Goal: Task Accomplishment & Management: Use online tool/utility

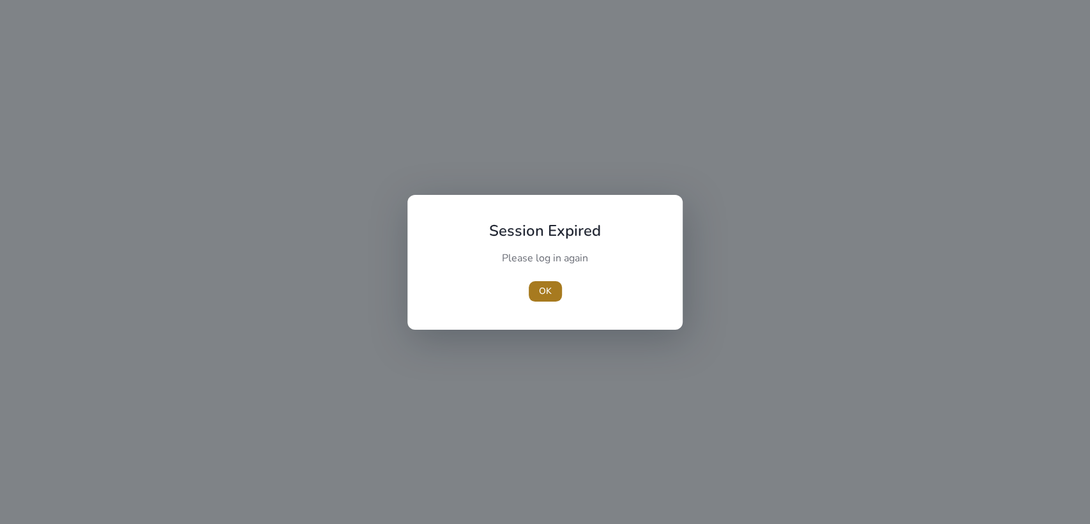
click at [550, 291] on span "OK" at bounding box center [545, 290] width 13 height 13
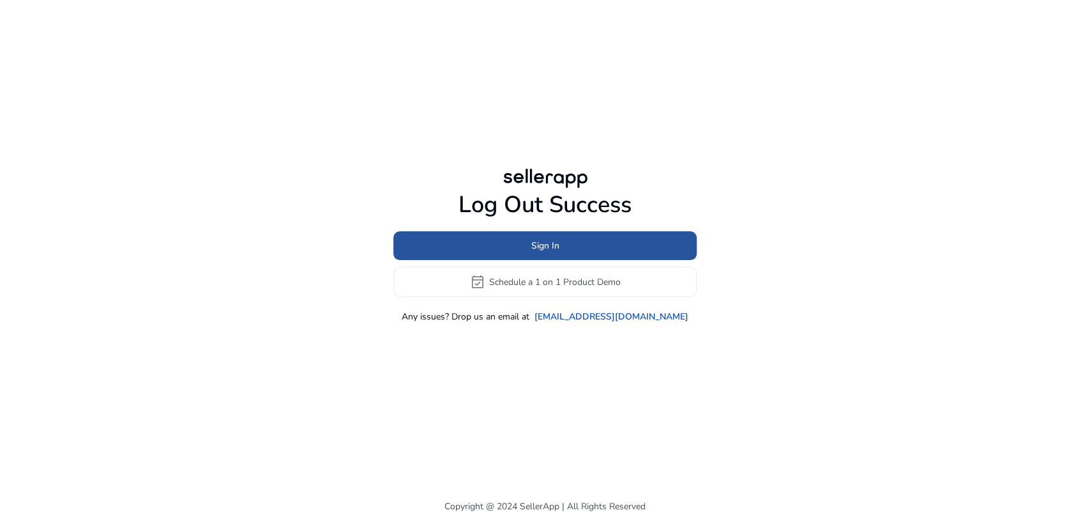
click at [474, 236] on span at bounding box center [544, 246] width 303 height 31
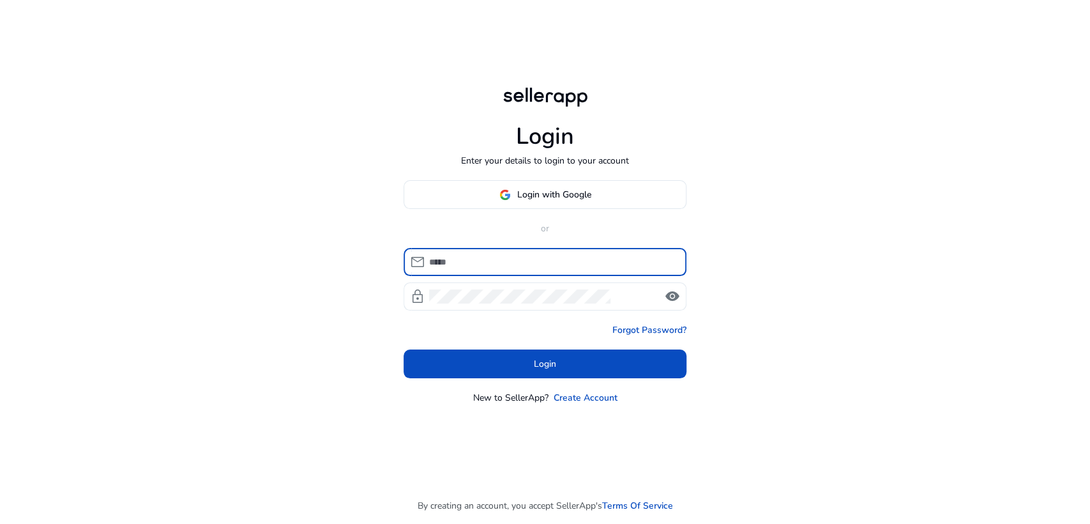
type input "**********"
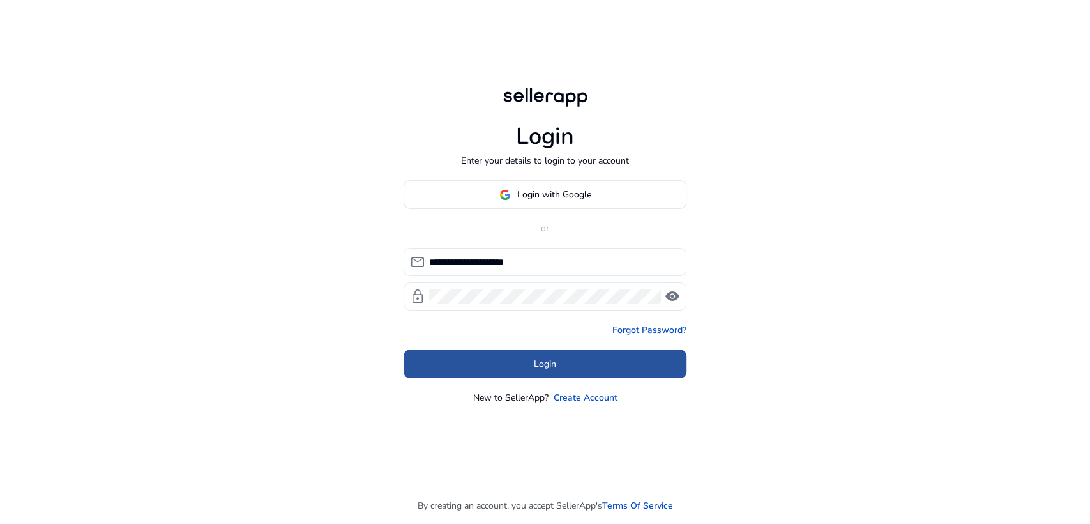
click at [496, 356] on span at bounding box center [545, 364] width 283 height 31
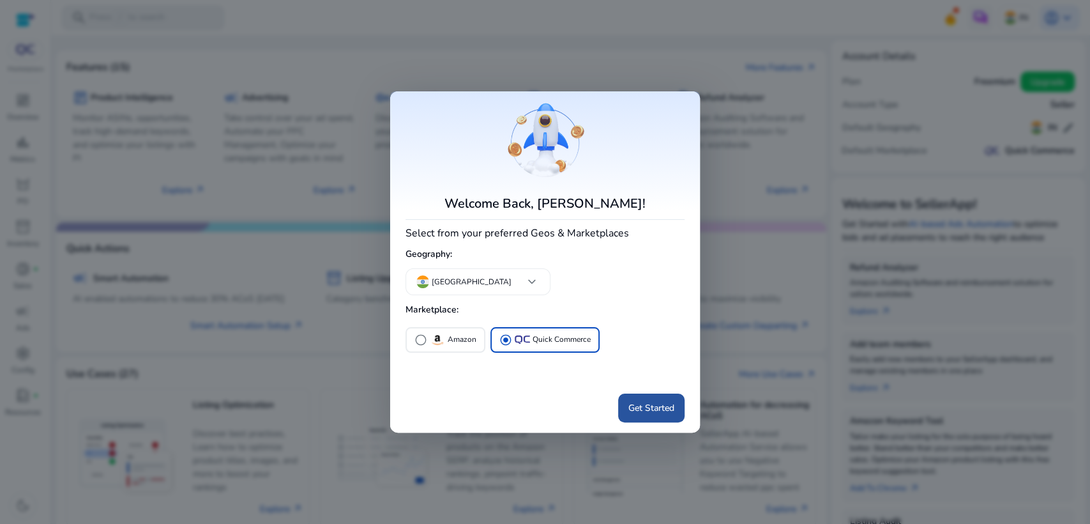
click at [666, 407] on span "Get Started" at bounding box center [651, 407] width 46 height 13
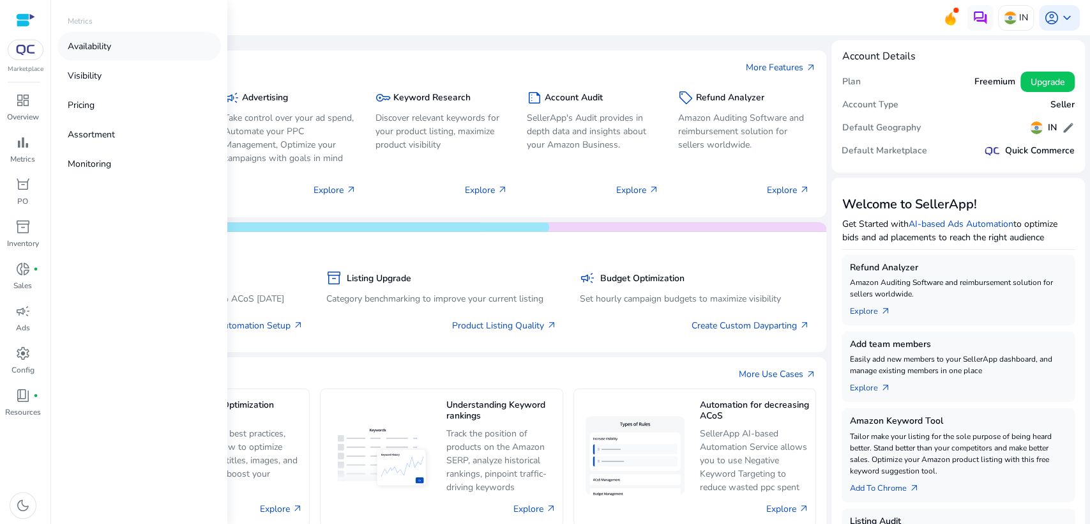
click at [108, 47] on p "Availability" at bounding box center [89, 46] width 43 height 13
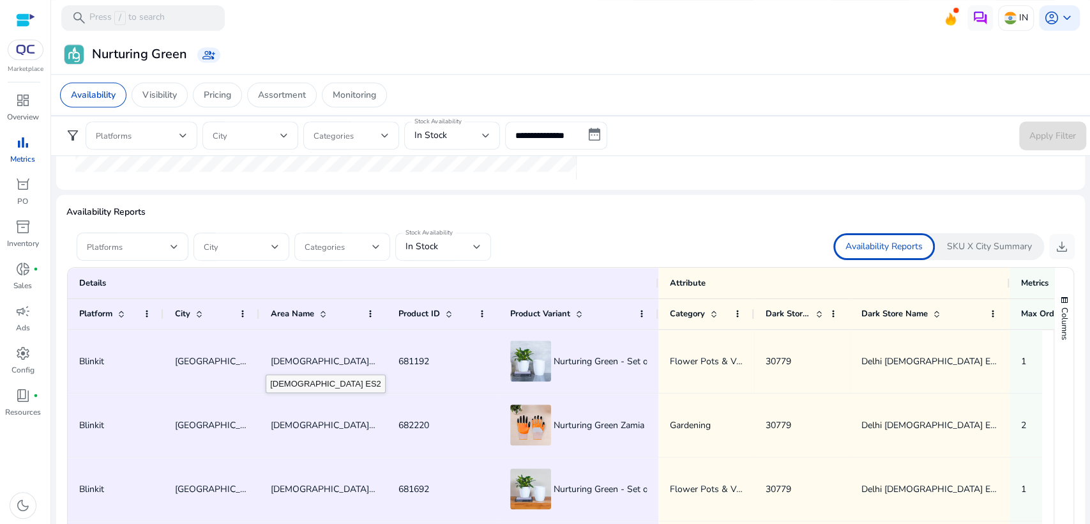
scroll to position [701, 0]
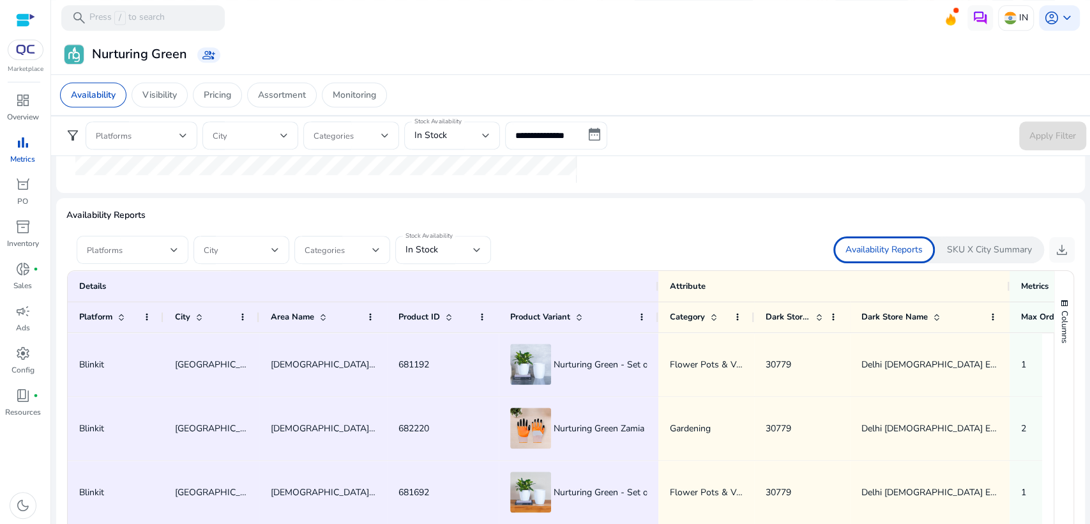
click at [180, 245] on div "Platforms" at bounding box center [133, 250] width 112 height 28
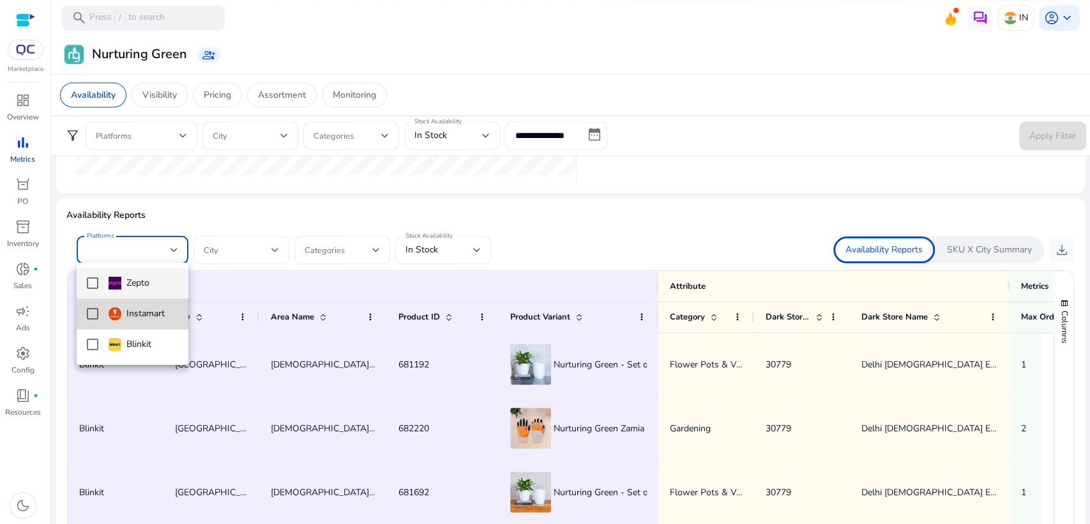
click at [96, 310] on mat-pseudo-checkbox at bounding box center [92, 313] width 11 height 11
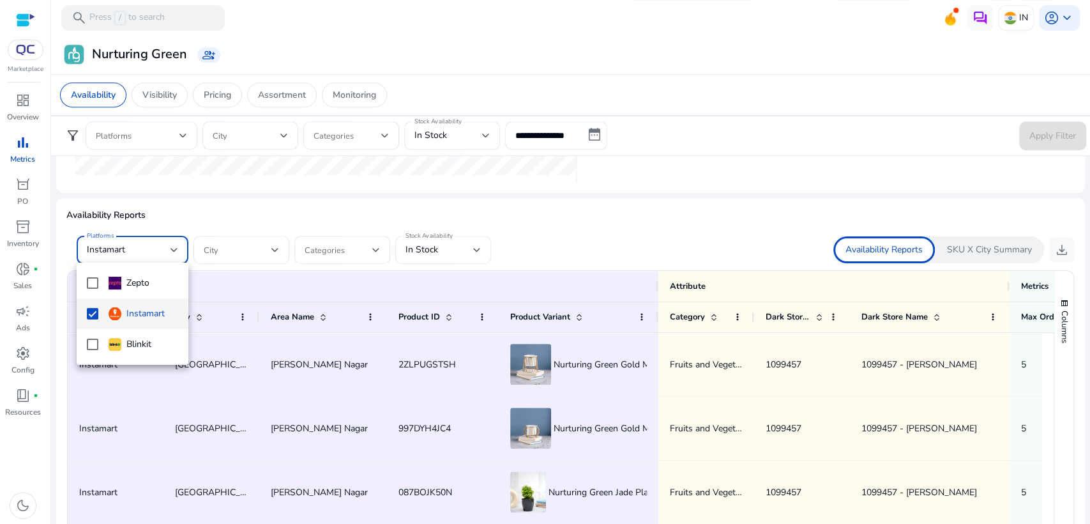
click at [477, 251] on div at bounding box center [545, 262] width 1090 height 524
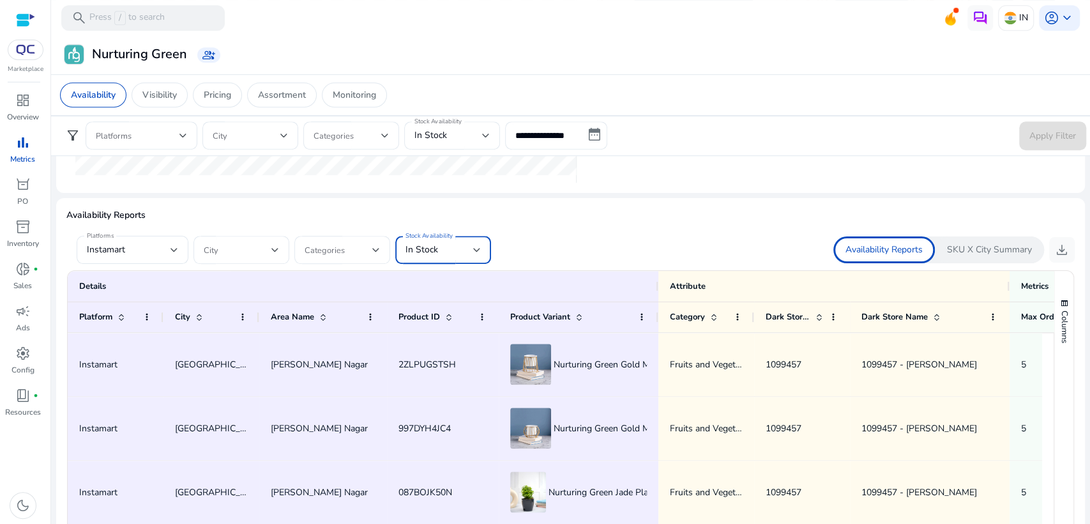
click at [477, 251] on div at bounding box center [477, 249] width 8 height 15
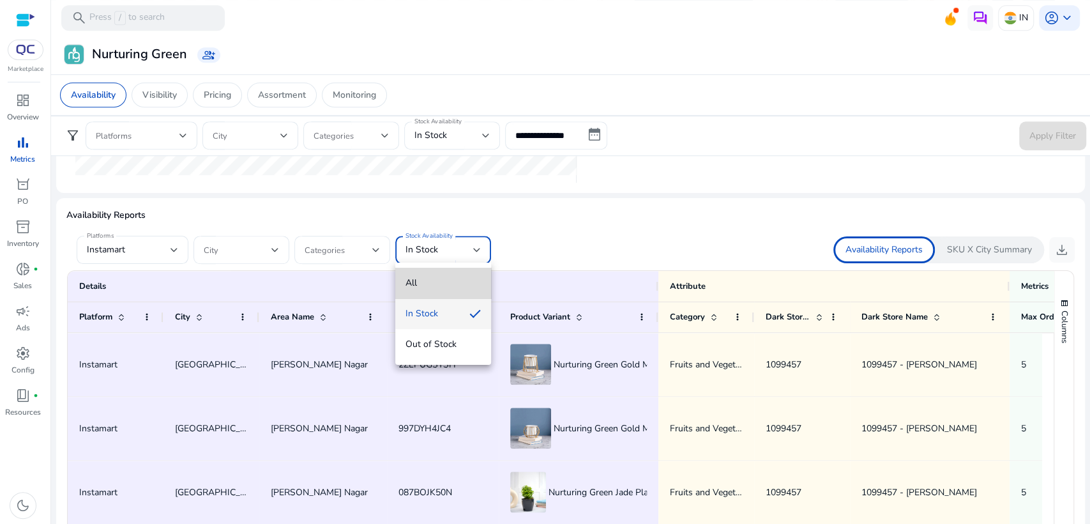
click at [434, 292] on mat-option "All" at bounding box center [443, 283] width 96 height 31
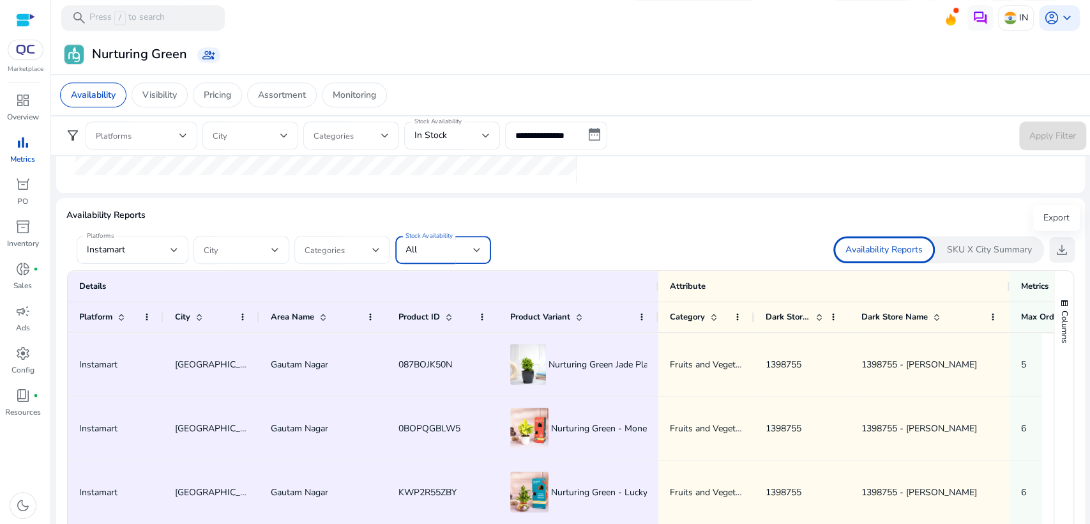
click at [1057, 242] on span "download" at bounding box center [1061, 249] width 15 height 15
